Goal: Task Accomplishment & Management: Use online tool/utility

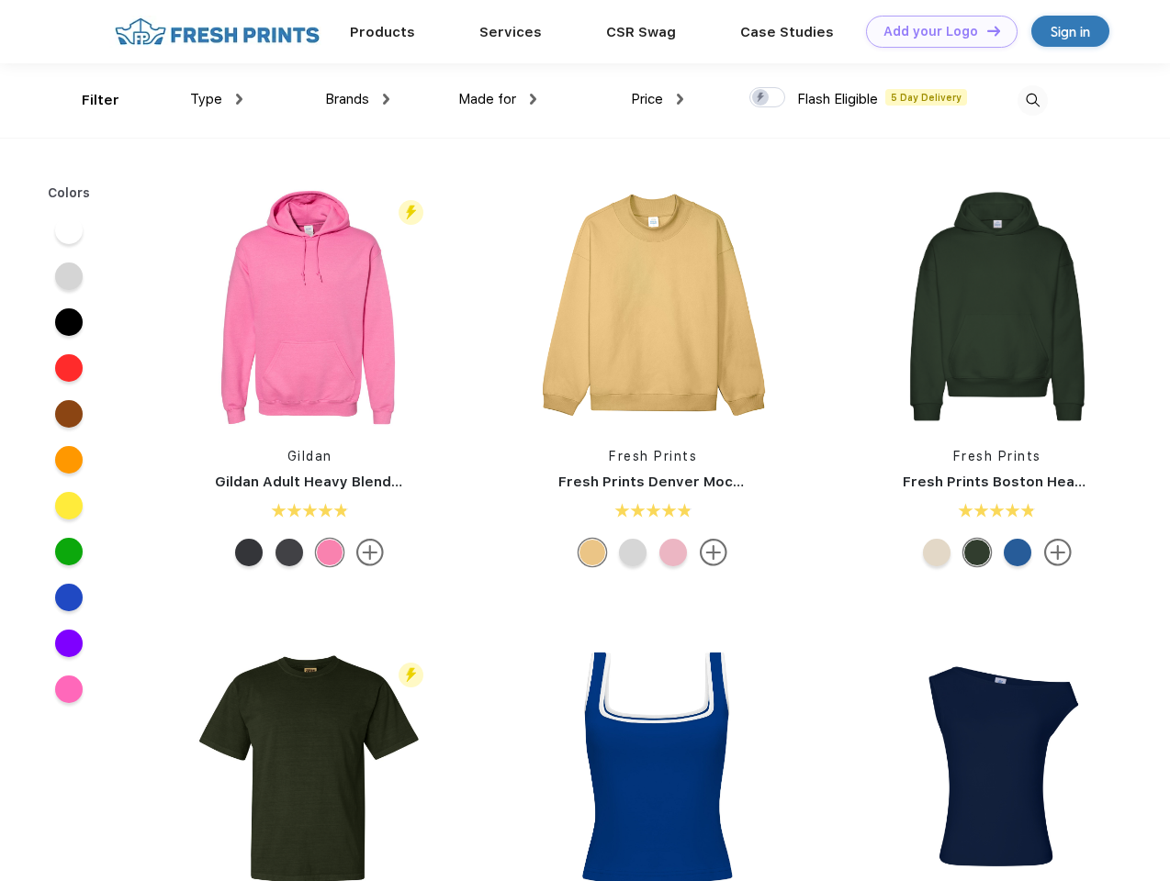
click at [935, 31] on link "Add your Logo Design Tool" at bounding box center [941, 32] width 151 height 32
click at [0, 0] on div "Design Tool" at bounding box center [0, 0] width 0 height 0
click at [985, 30] on link "Add your Logo Design Tool" at bounding box center [941, 32] width 151 height 32
click at [88, 100] on div "Filter" at bounding box center [101, 100] width 38 height 21
click at [217, 99] on span "Type" at bounding box center [206, 99] width 32 height 17
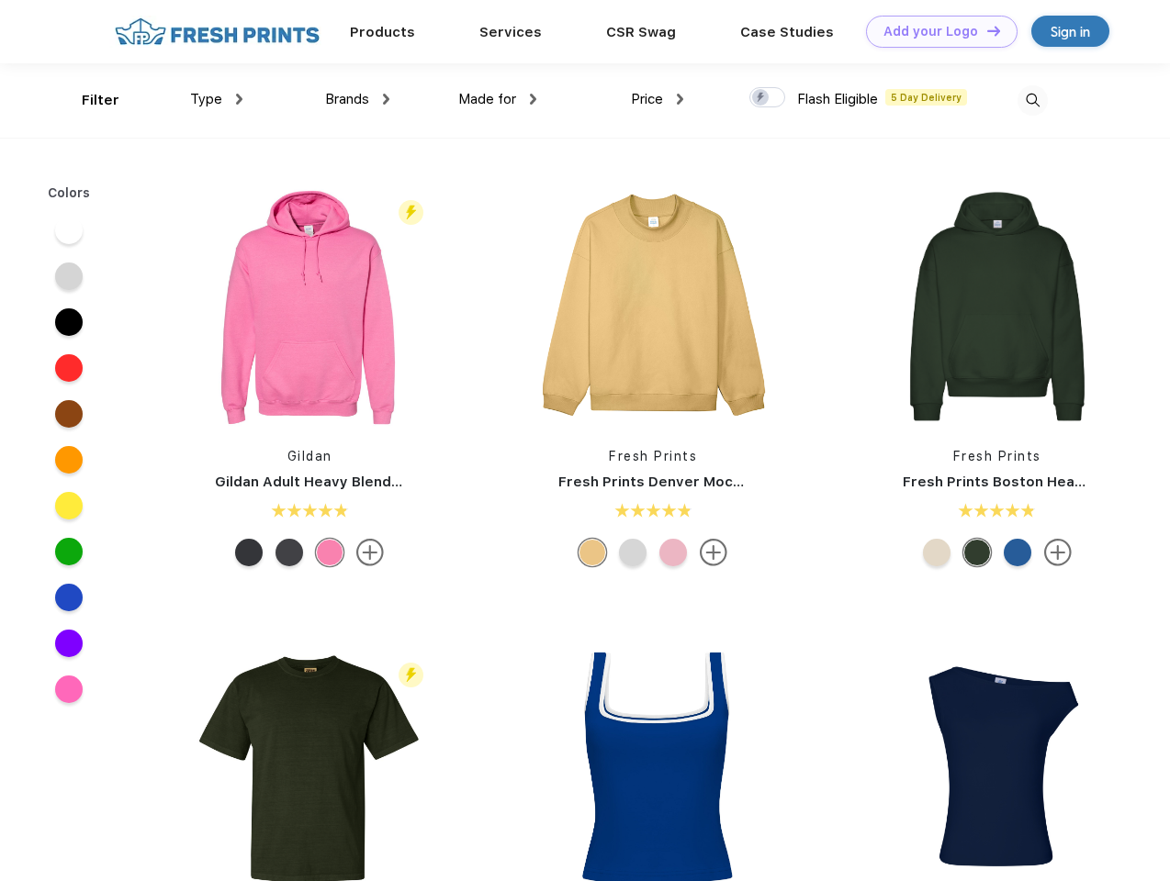
click at [357, 99] on span "Brands" at bounding box center [347, 99] width 44 height 17
click at [498, 99] on span "Made for" at bounding box center [487, 99] width 58 height 17
click at [657, 99] on span "Price" at bounding box center [647, 99] width 32 height 17
click at [768, 98] on div at bounding box center [767, 97] width 36 height 20
click at [761, 98] on input "checkbox" at bounding box center [755, 92] width 12 height 12
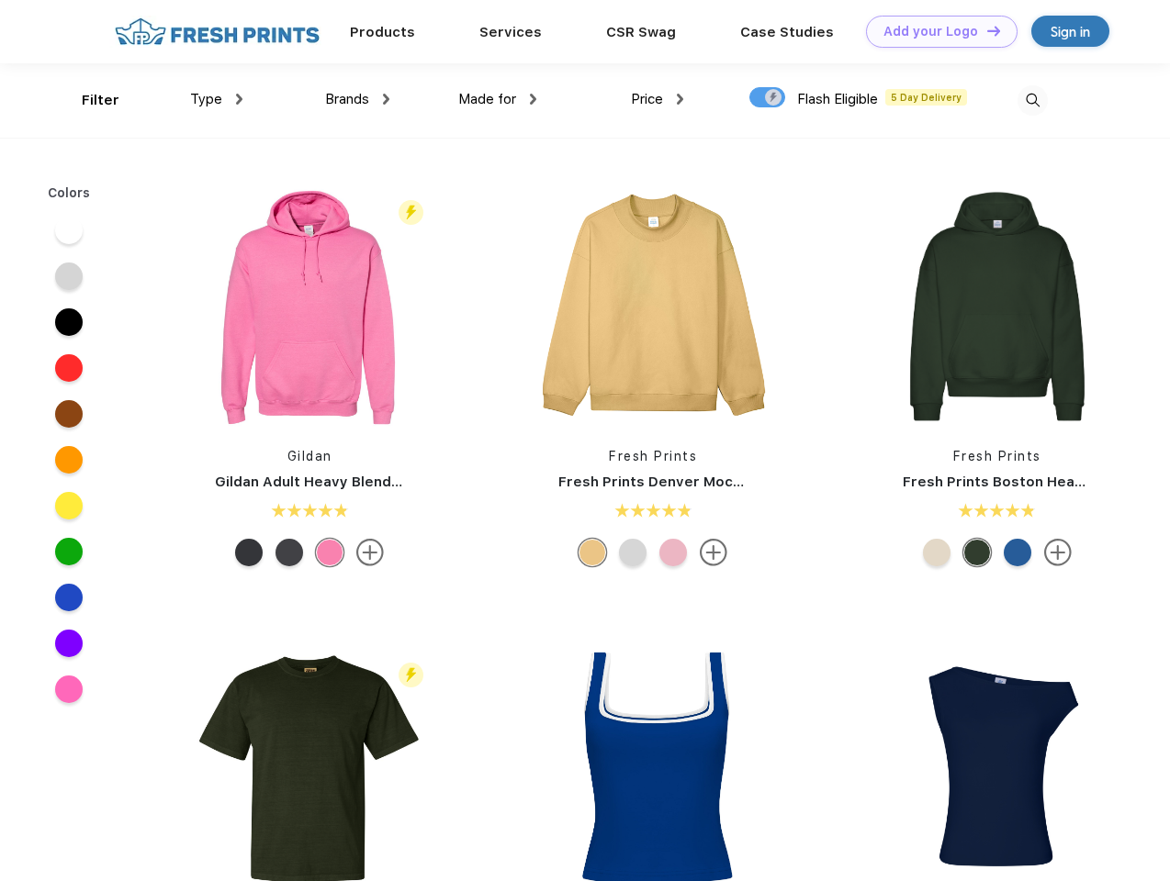
click at [1032, 100] on img at bounding box center [1032, 100] width 30 height 30
